Goal: Find specific page/section: Find specific page/section

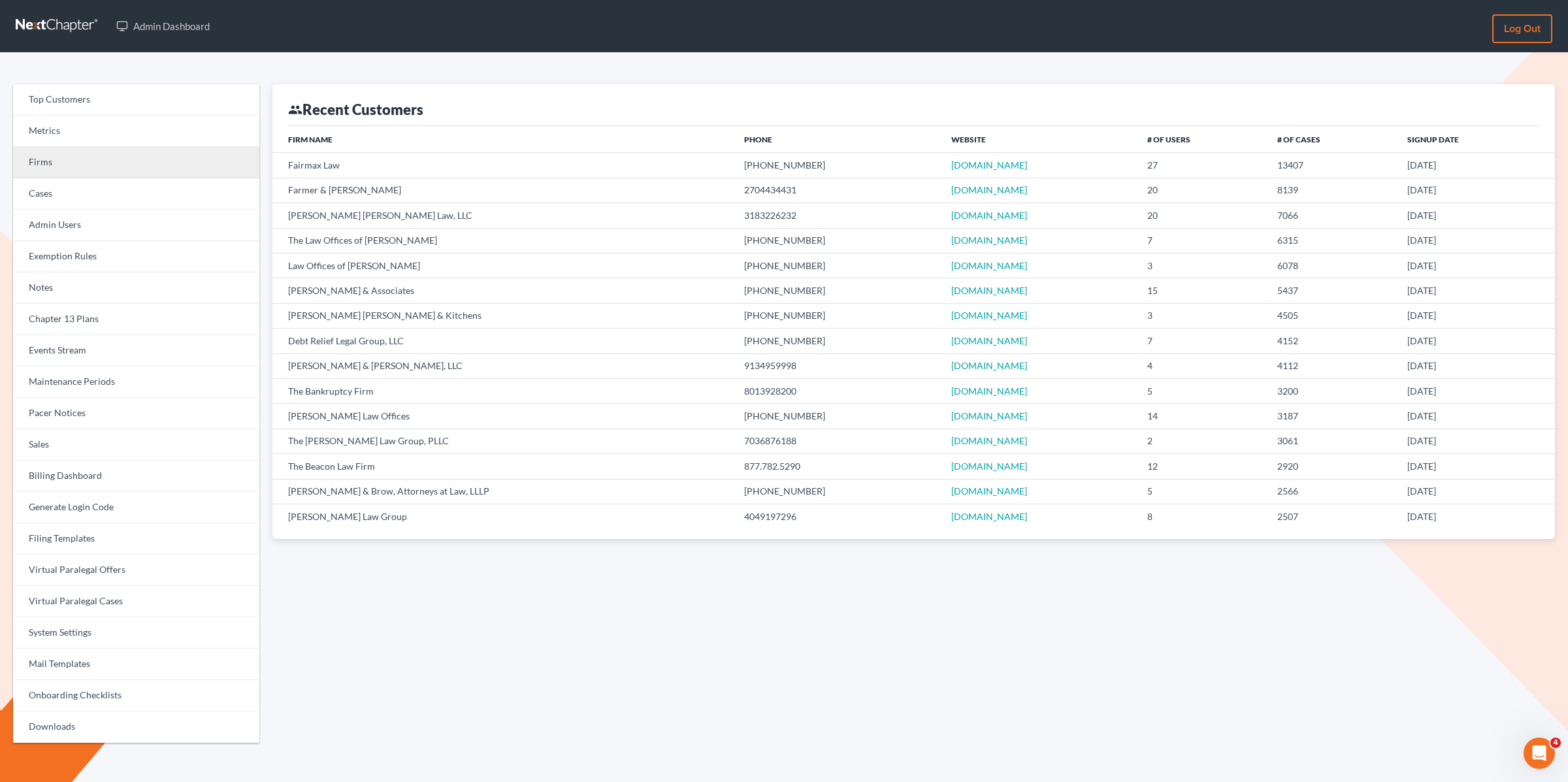
click at [123, 161] on link "Firms" at bounding box center [136, 162] width 246 height 31
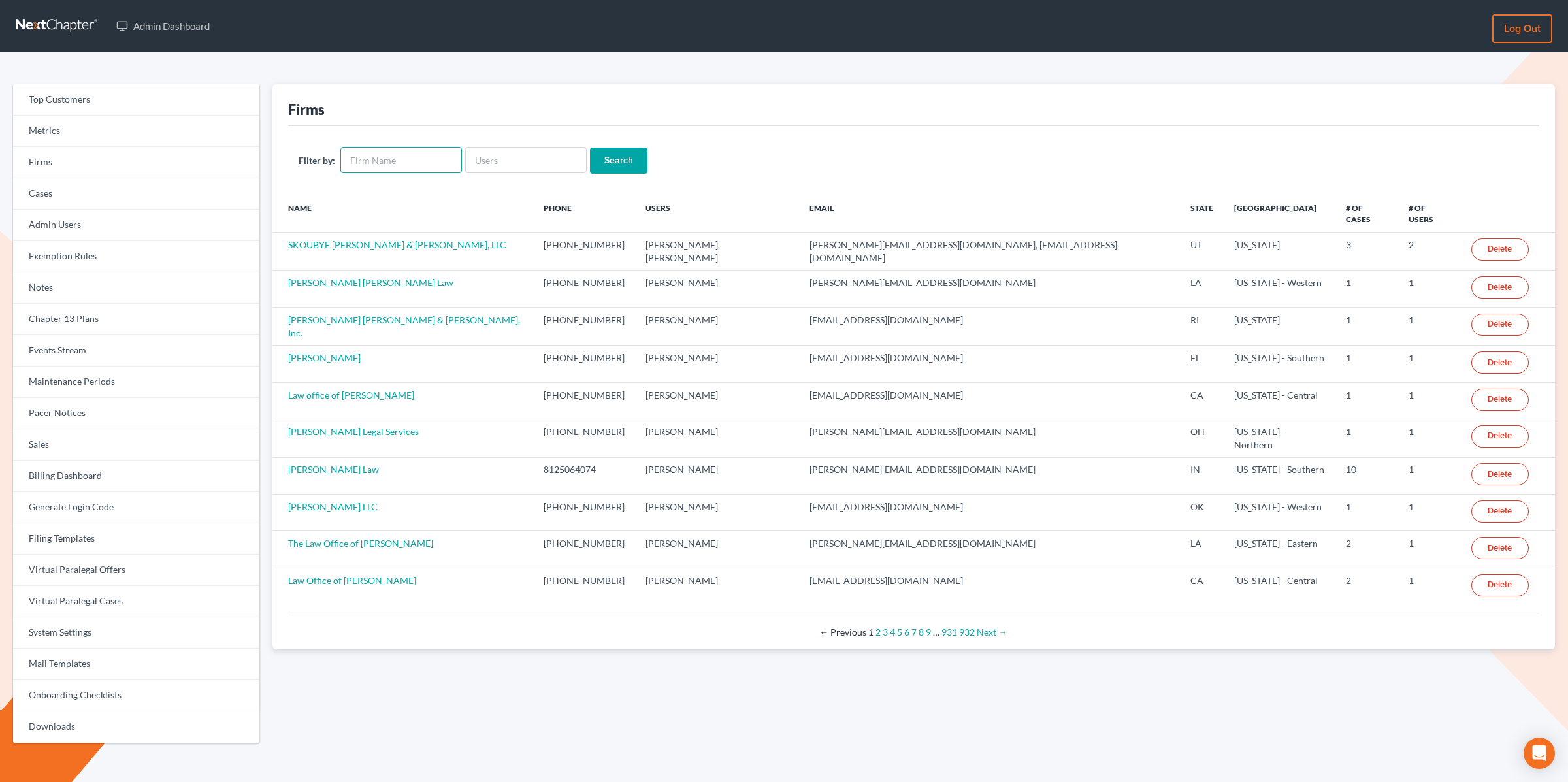
click at [369, 161] on input "text" at bounding box center [401, 160] width 121 height 27
type input "debt law"
click at [590, 148] on input "Search" at bounding box center [619, 161] width 58 height 27
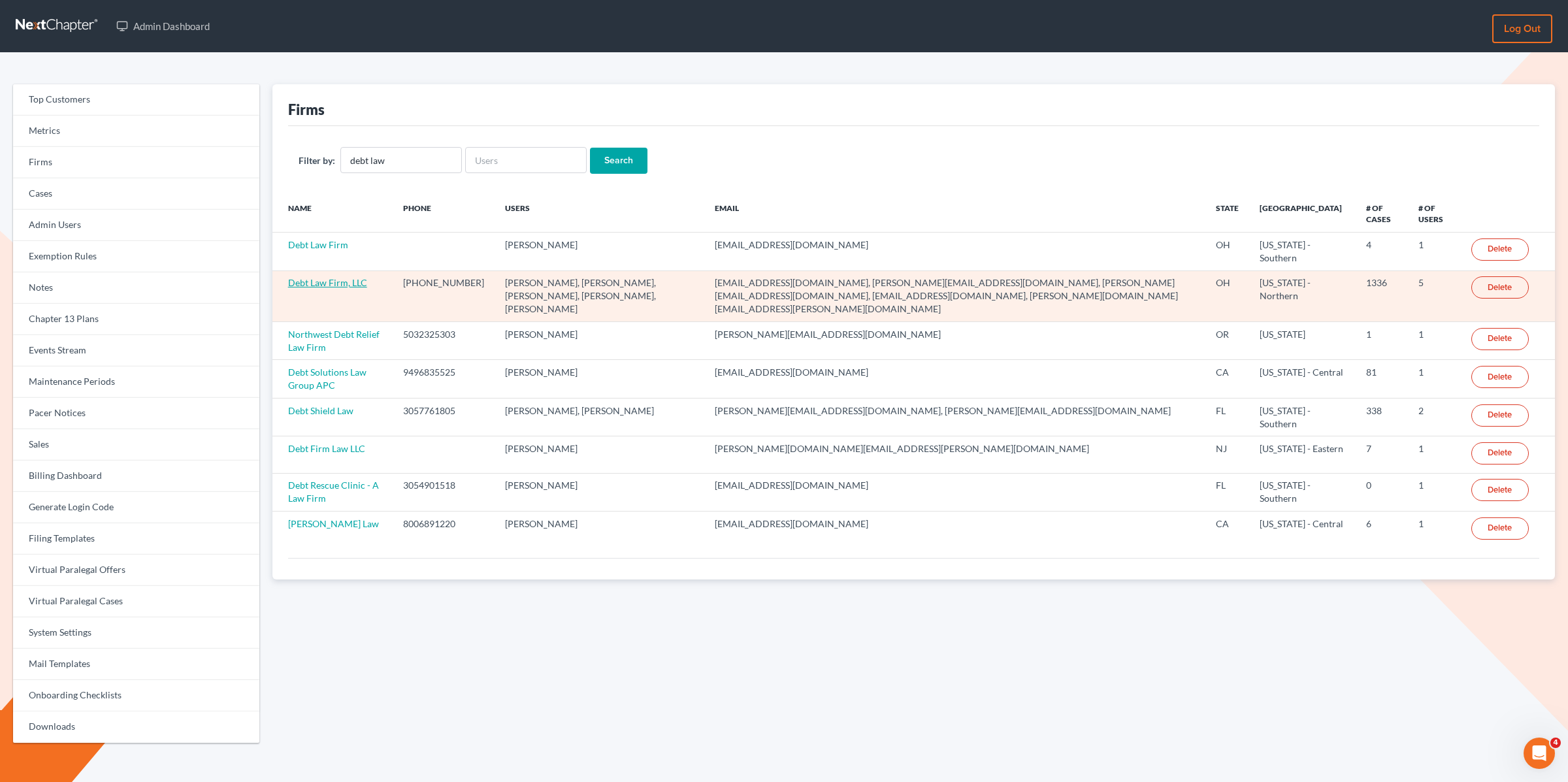
click at [319, 286] on link "Debt Law Firm, LLC" at bounding box center [327, 282] width 79 height 11
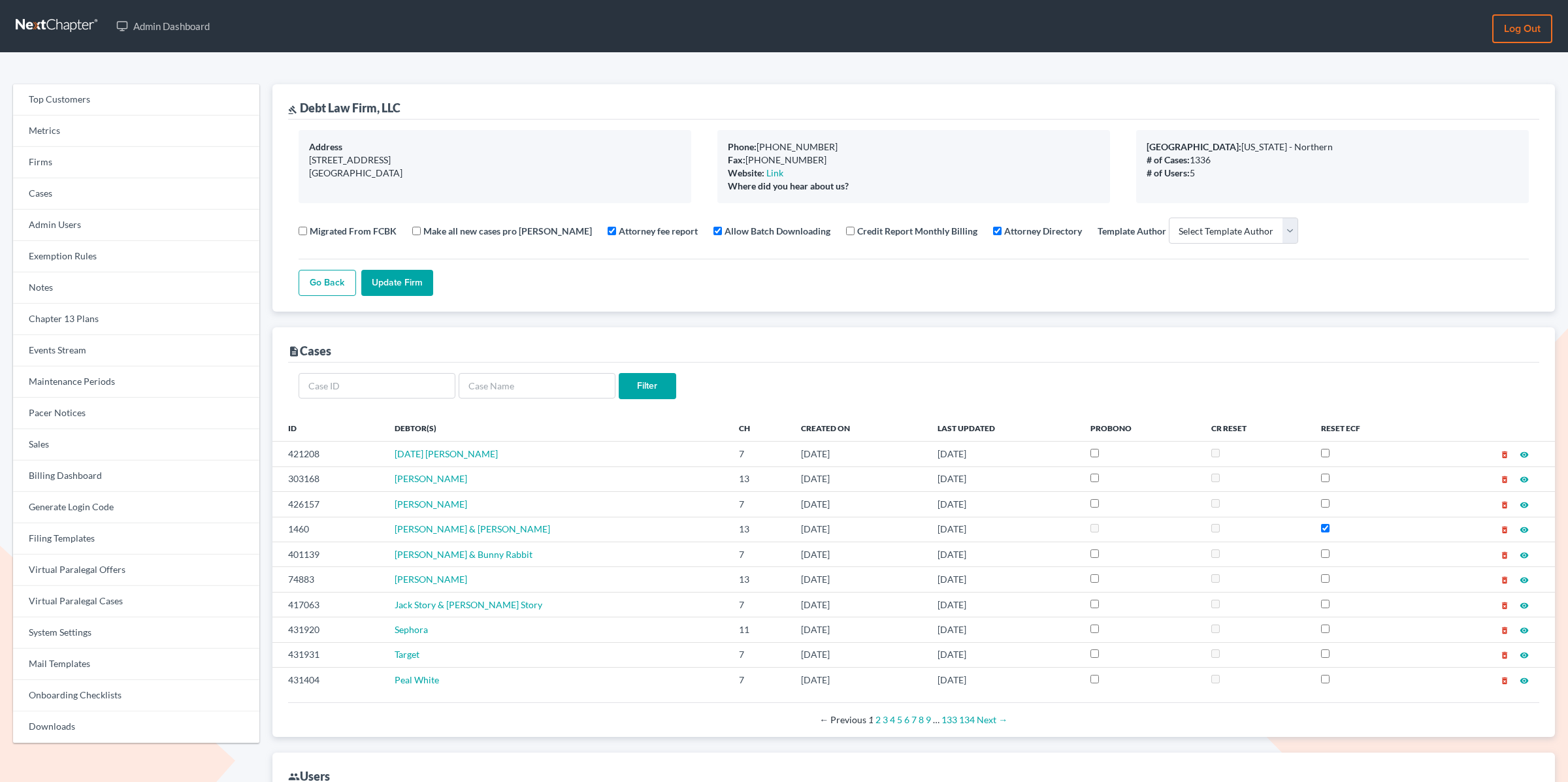
select select
